Goal: Check status: Check status

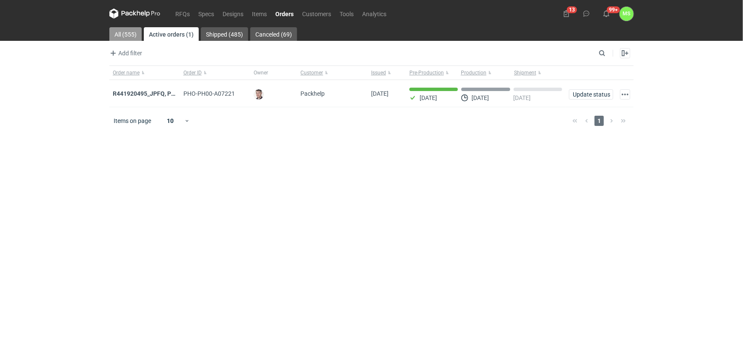
drag, startPoint x: 120, startPoint y: 30, endPoint x: 119, endPoint y: 34, distance: 4.3
click at [120, 30] on link "All (555)" at bounding box center [125, 34] width 32 height 14
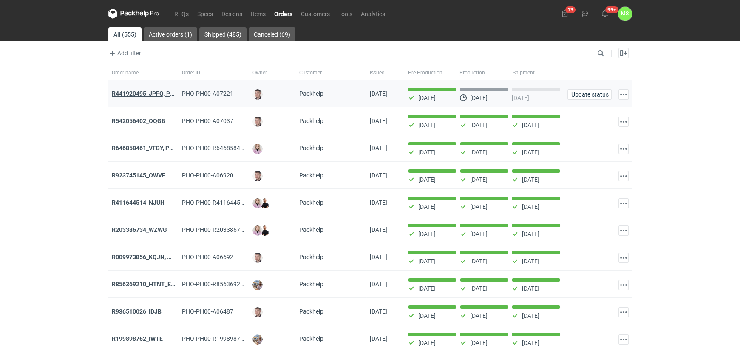
click at [158, 93] on strong "R441920495_JPFQ, PHIE, QSLV" at bounding box center [154, 93] width 85 height 7
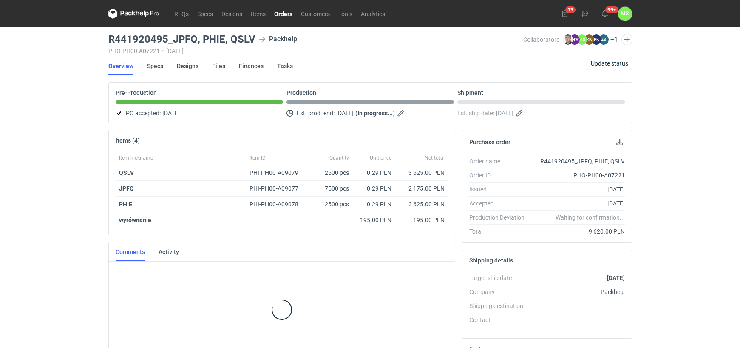
scroll to position [10, 0]
